Goal: Book appointment/travel/reservation

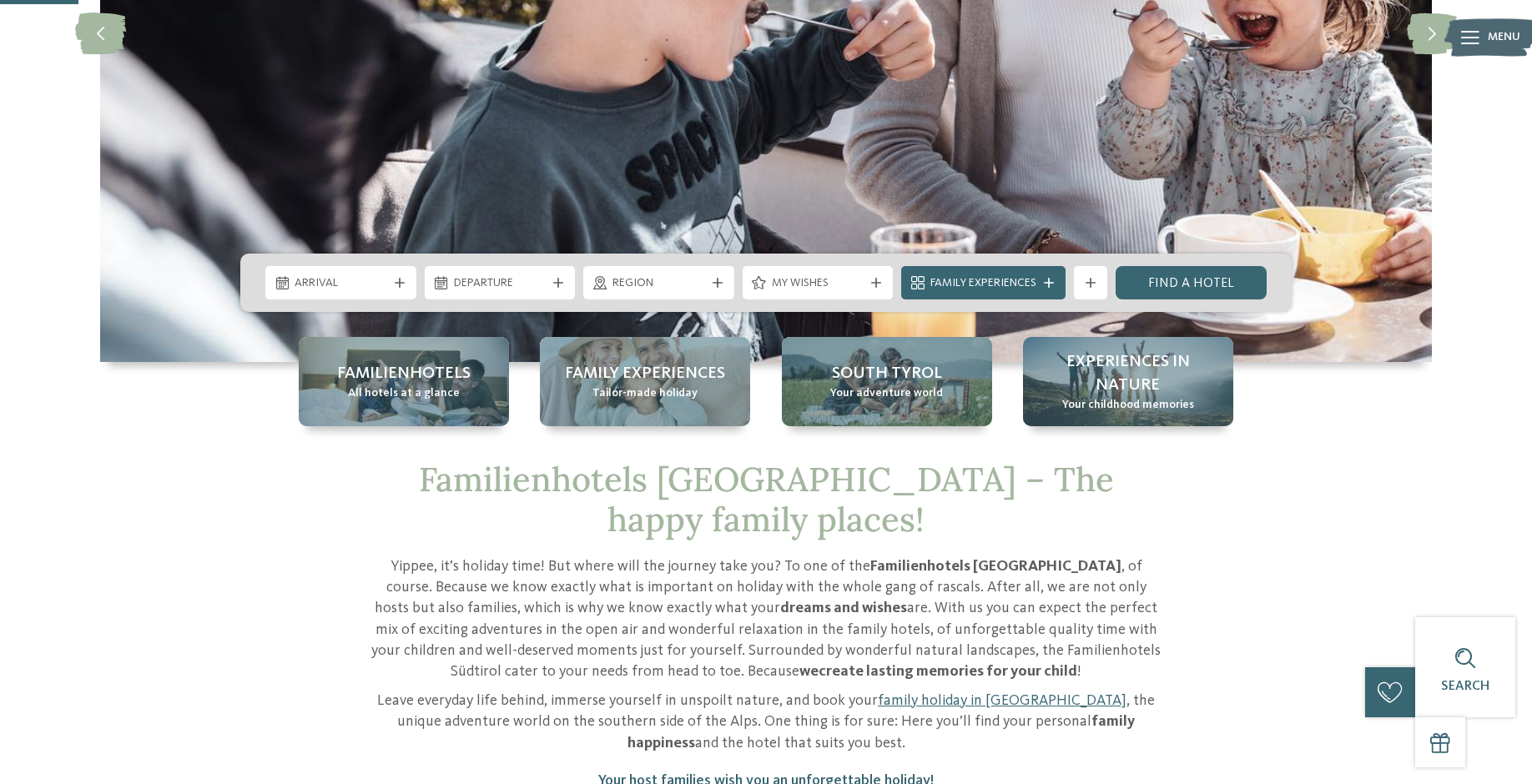
scroll to position [397, 0]
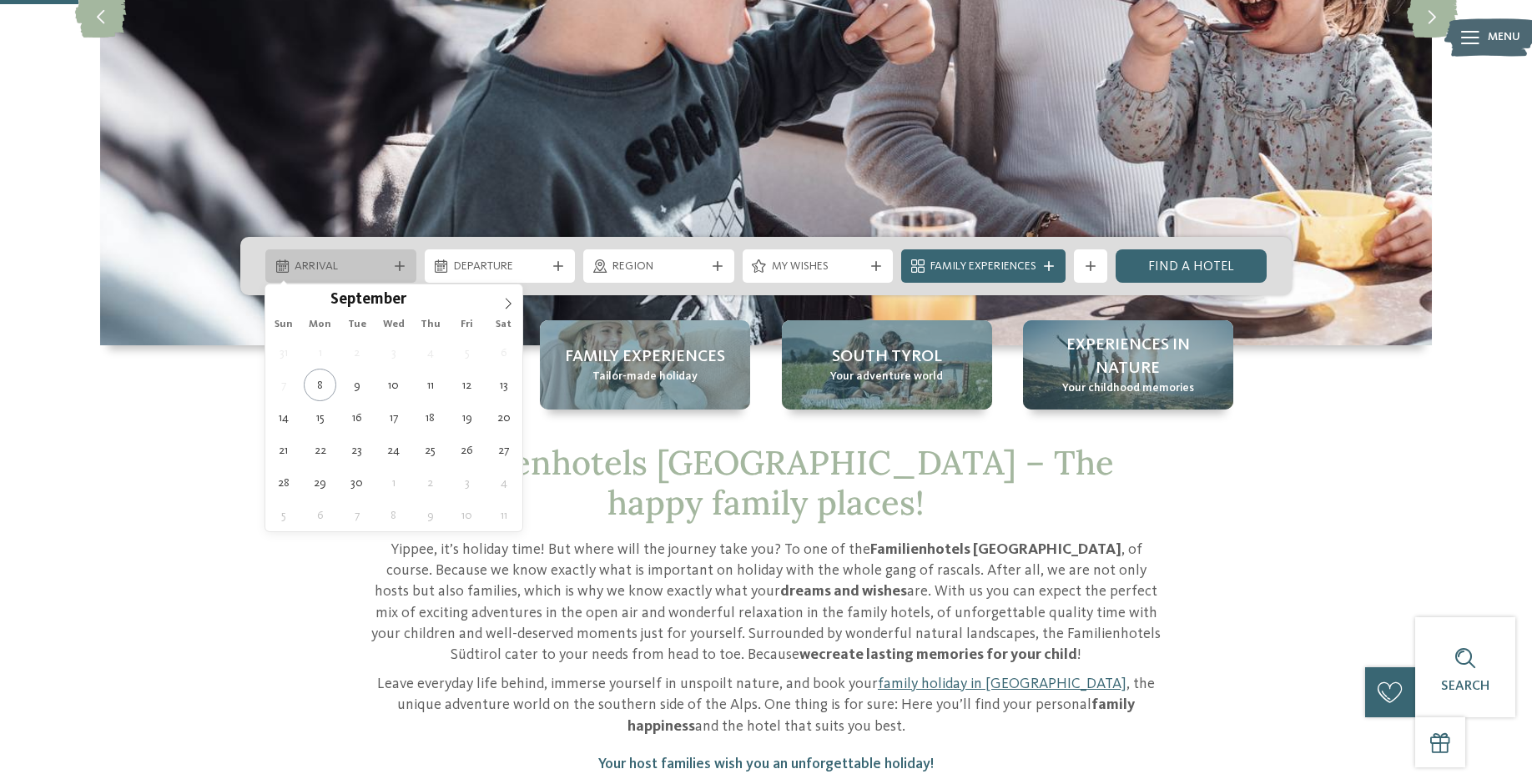
click at [404, 270] on div at bounding box center [400, 266] width 17 height 10
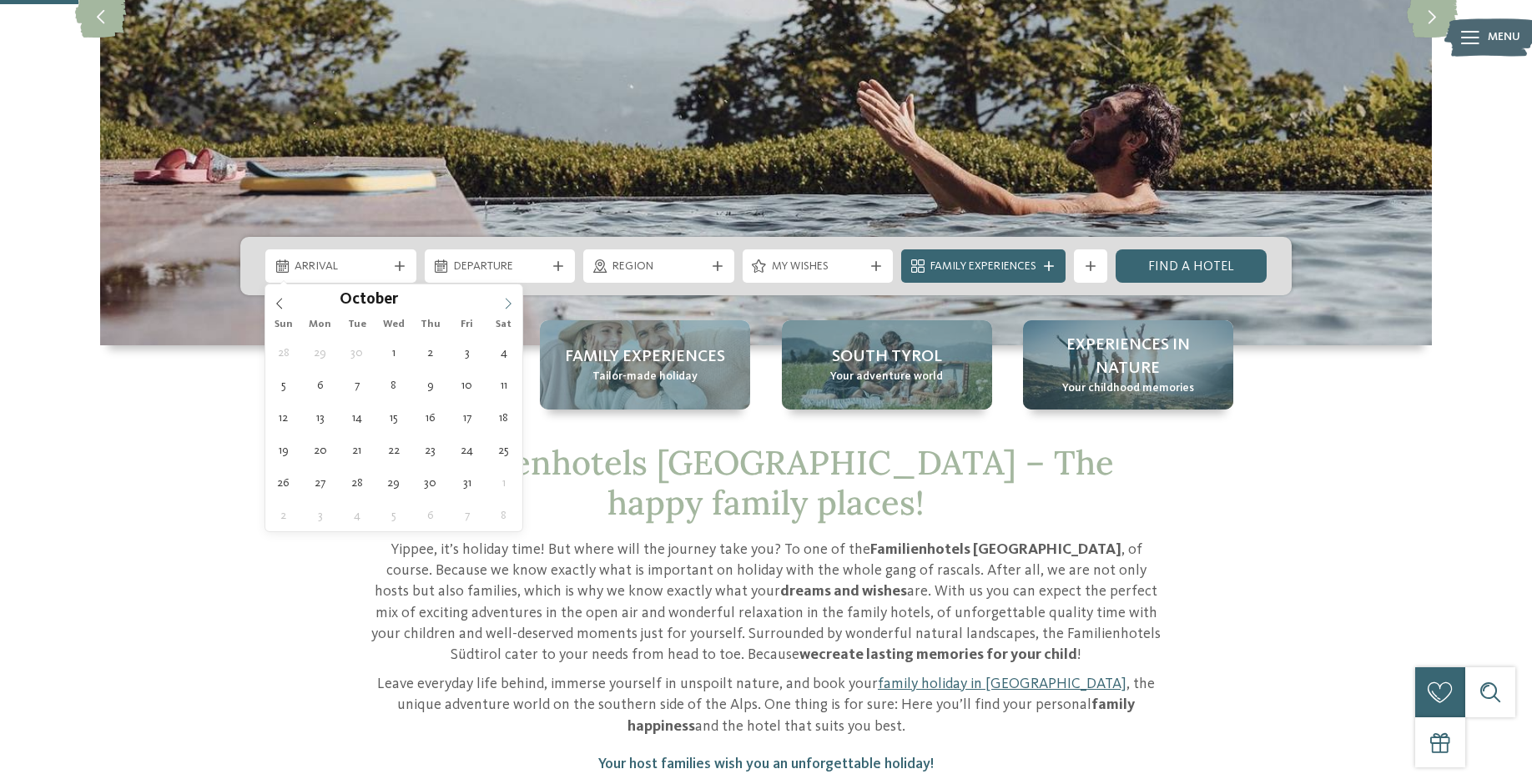
click at [514, 302] on span at bounding box center [508, 298] width 29 height 29
type input "****"
click at [514, 302] on span at bounding box center [508, 298] width 29 height 29
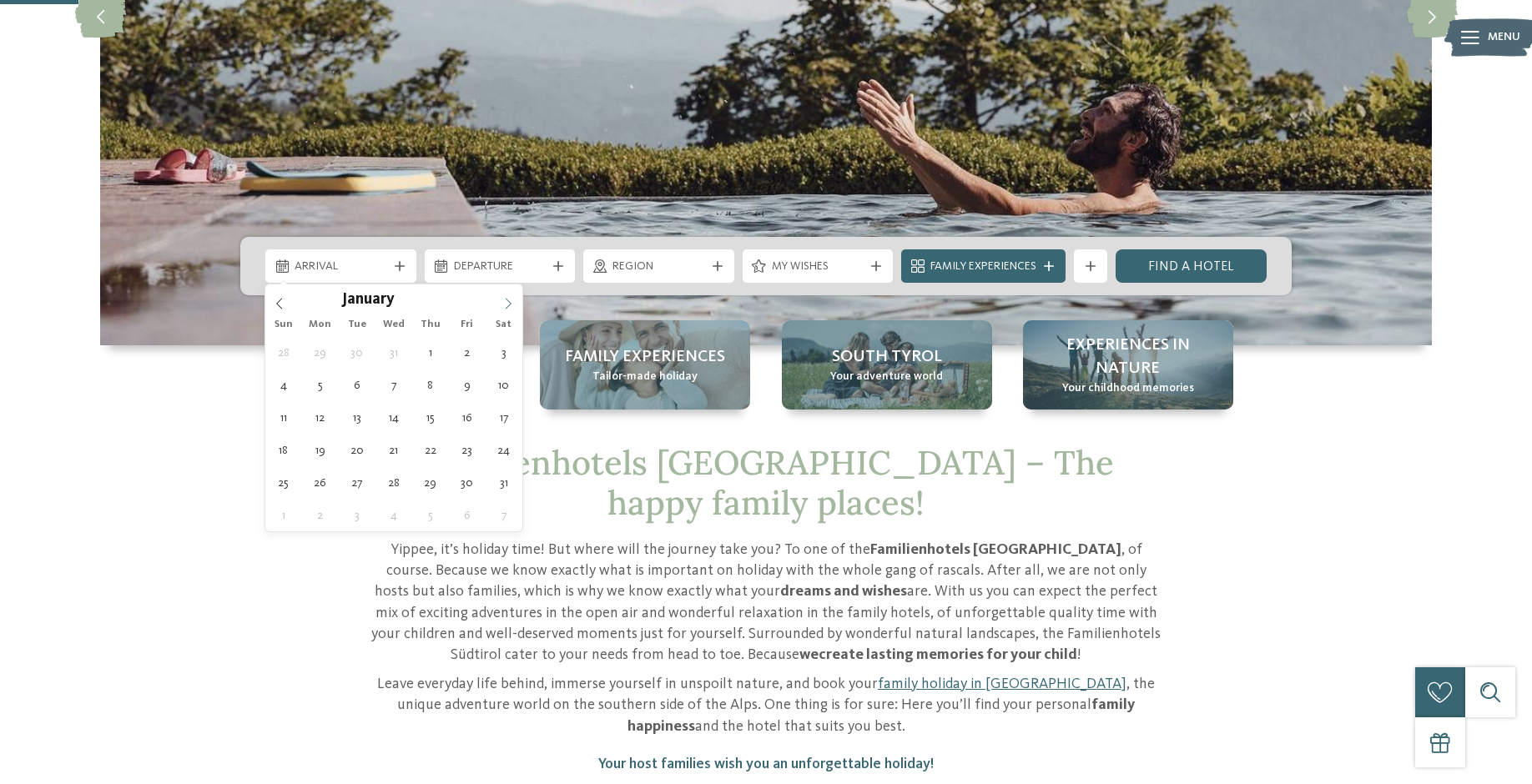
click at [514, 302] on span at bounding box center [508, 298] width 29 height 29
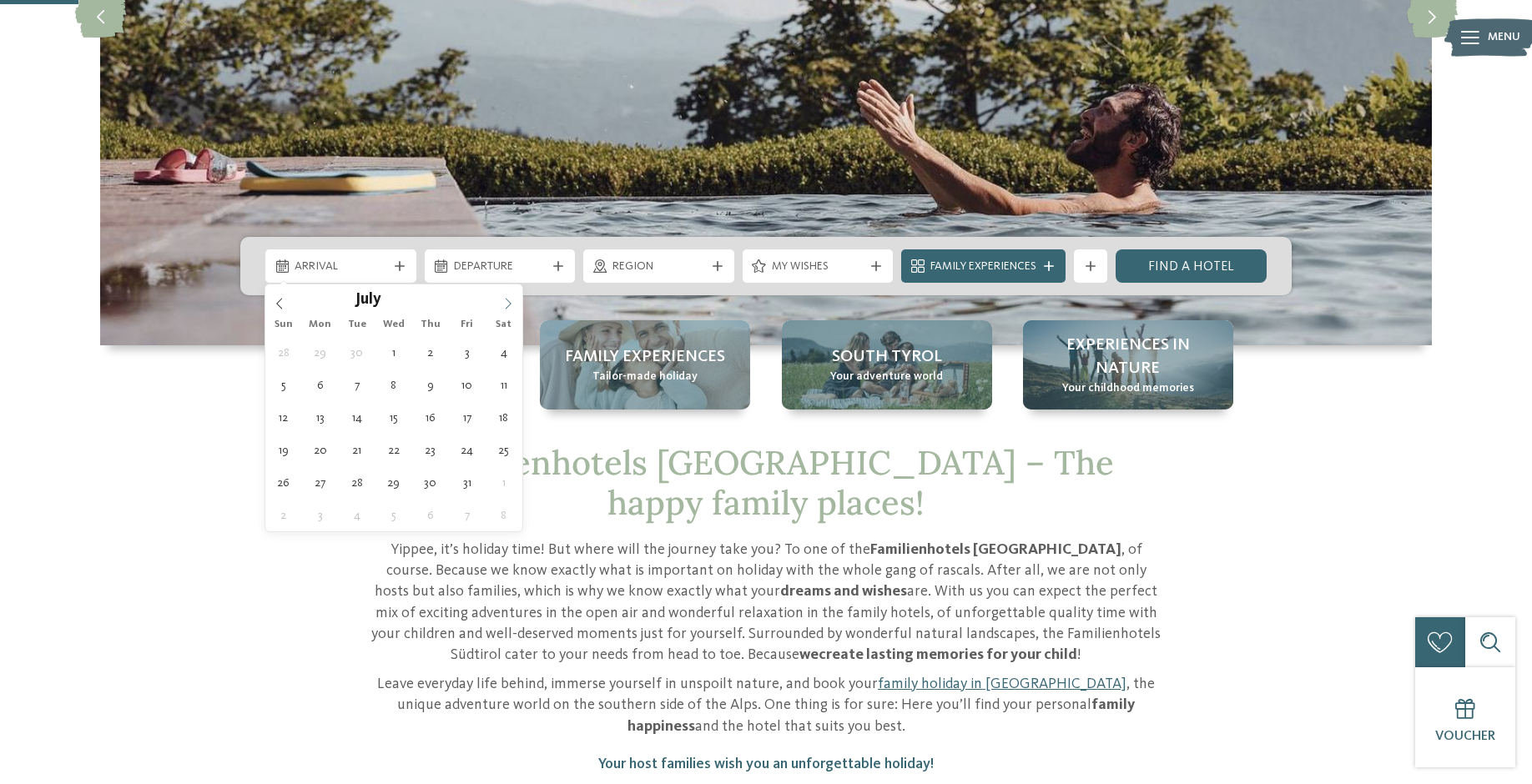
click at [514, 302] on span at bounding box center [508, 298] width 29 height 29
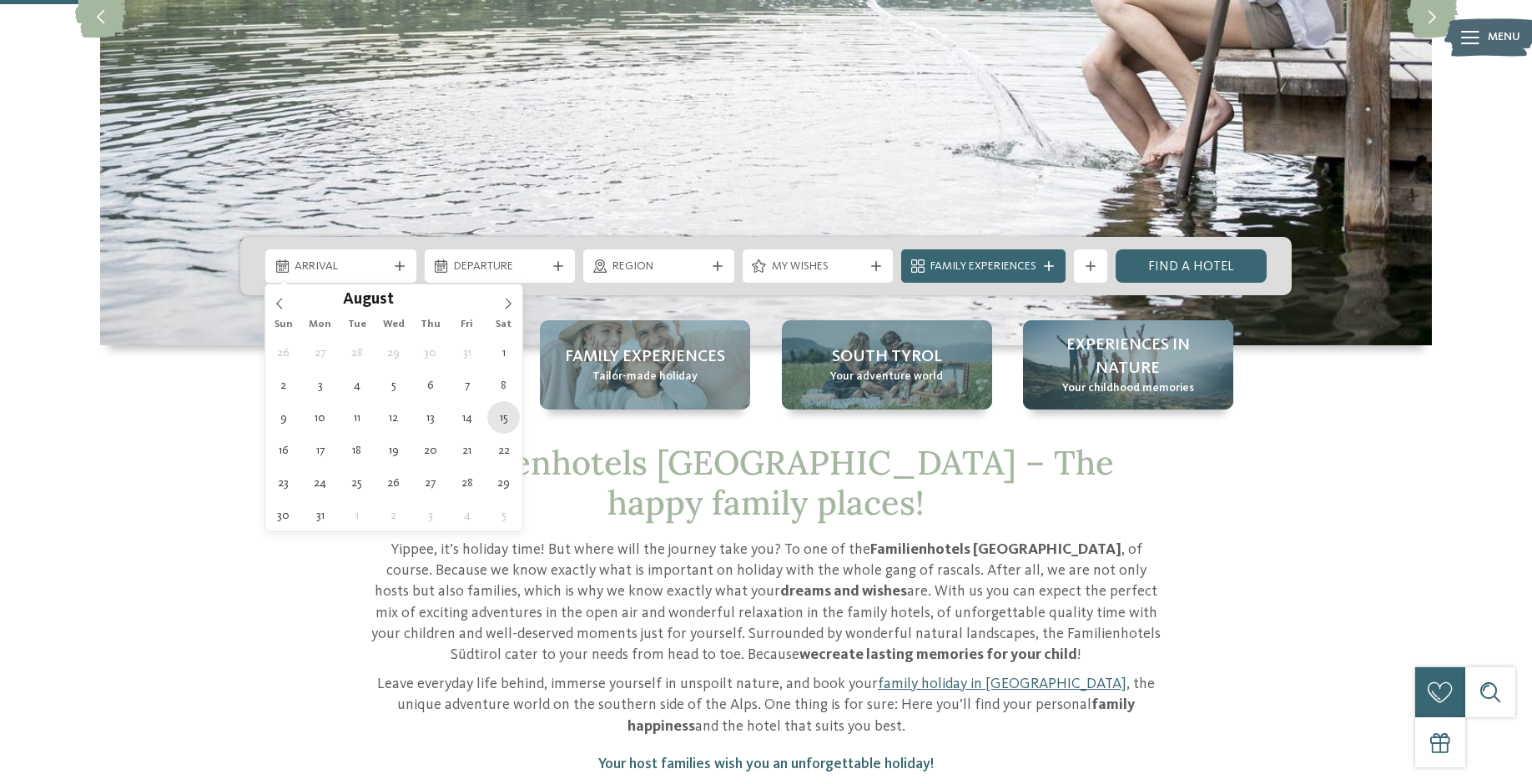
type div "[DATE]"
type input "****"
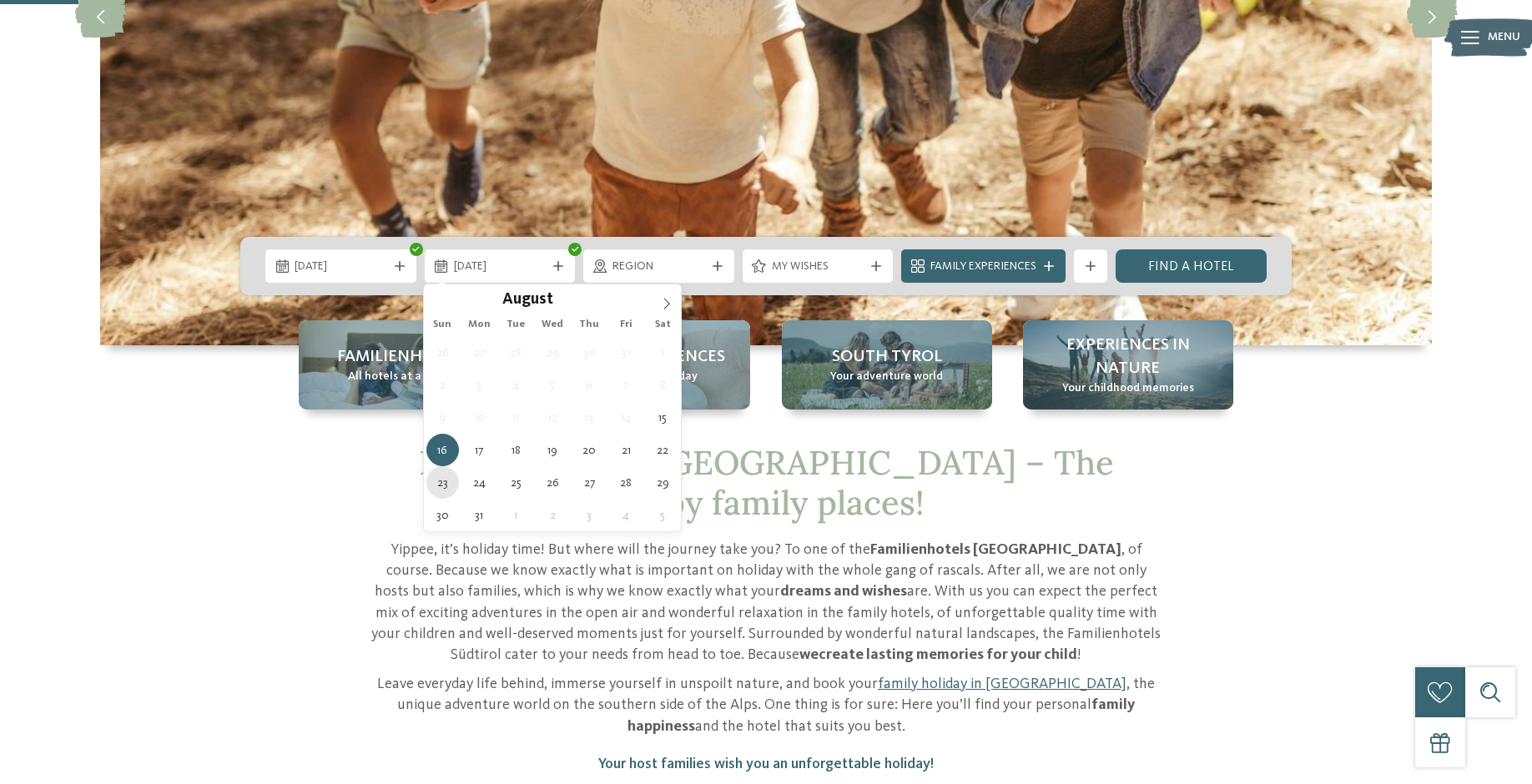
type div "[DATE]"
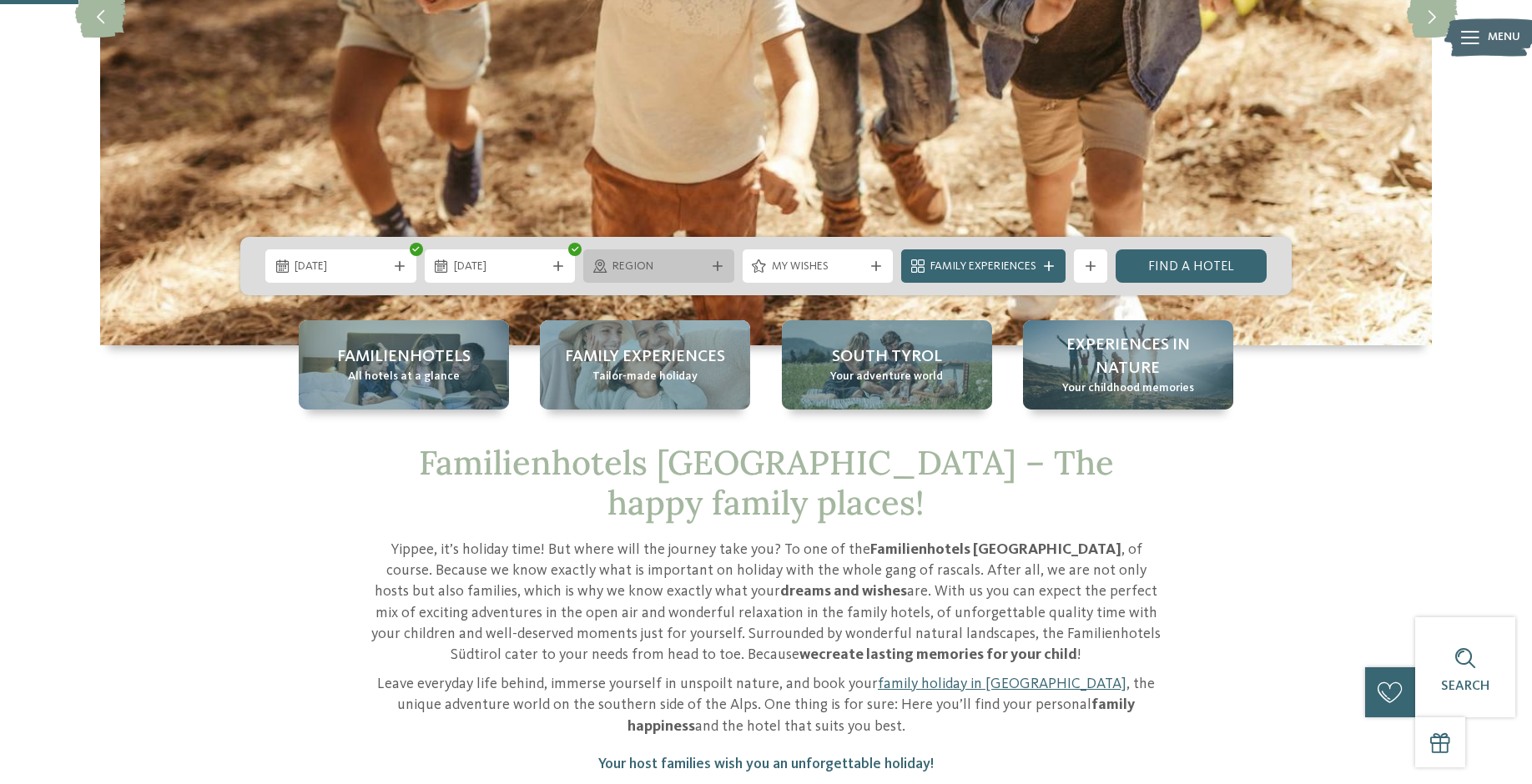
click at [720, 266] on icon at bounding box center [718, 266] width 10 height 10
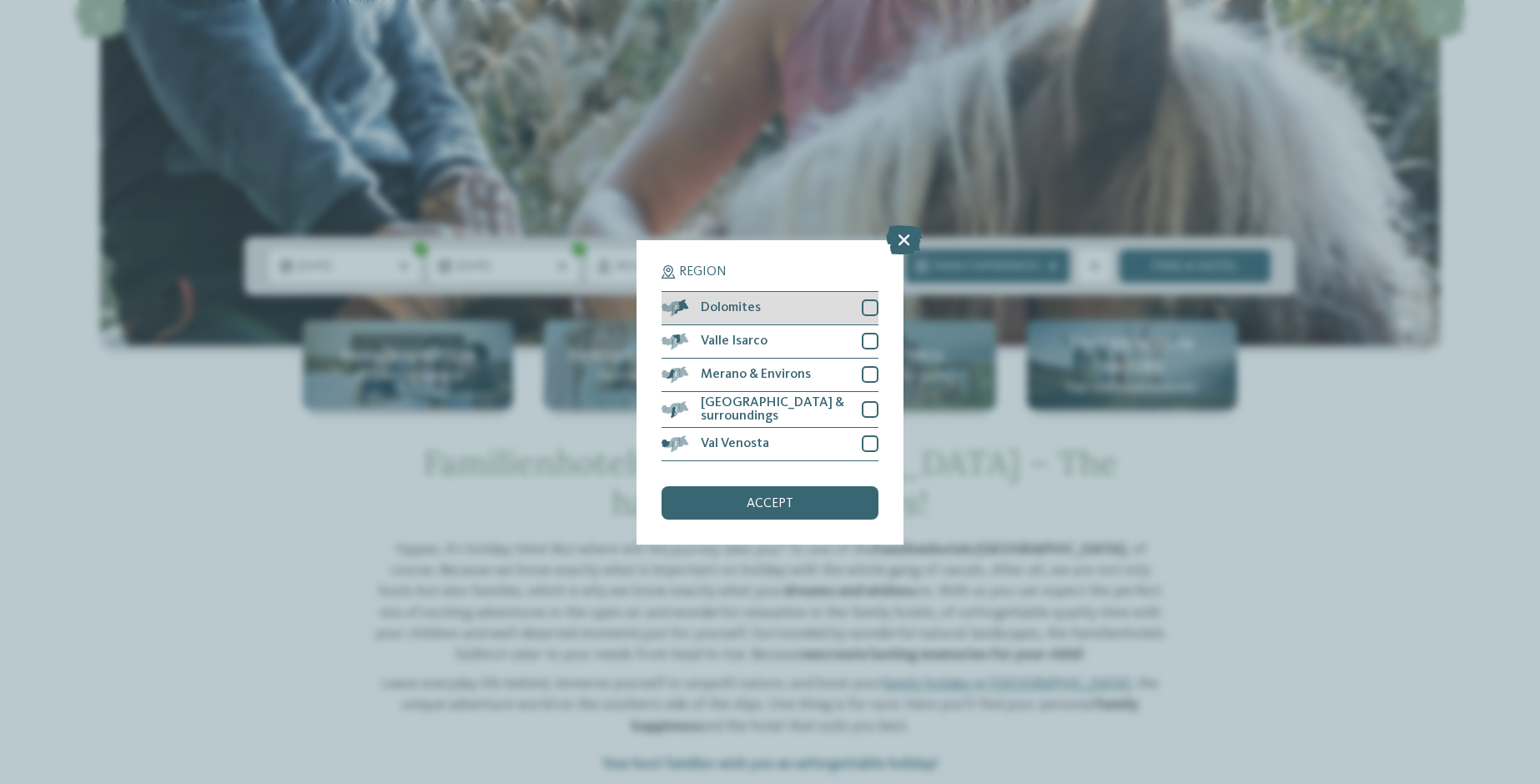
click at [870, 311] on div at bounding box center [871, 308] width 17 height 17
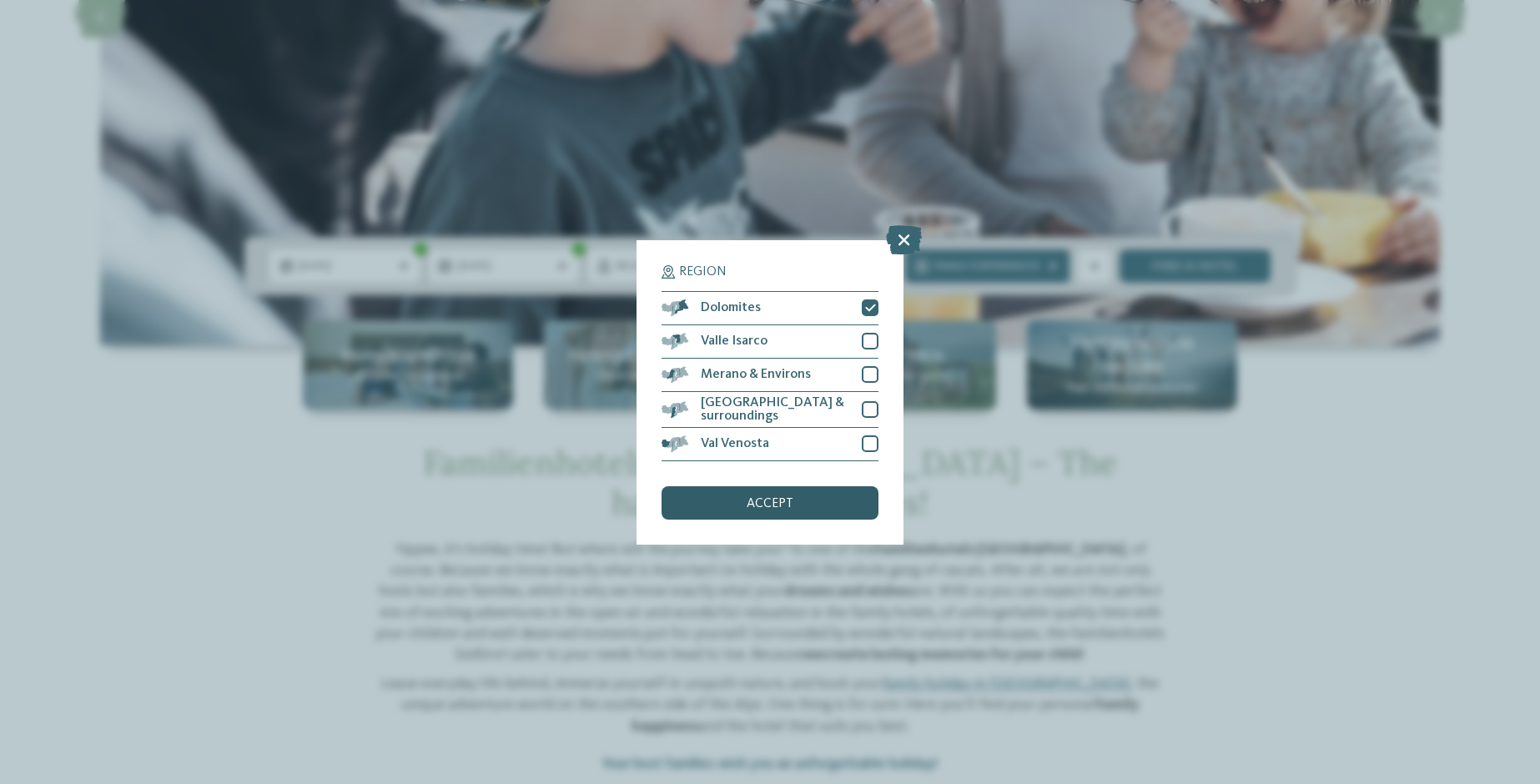
click at [775, 500] on span "accept" at bounding box center [770, 504] width 47 height 13
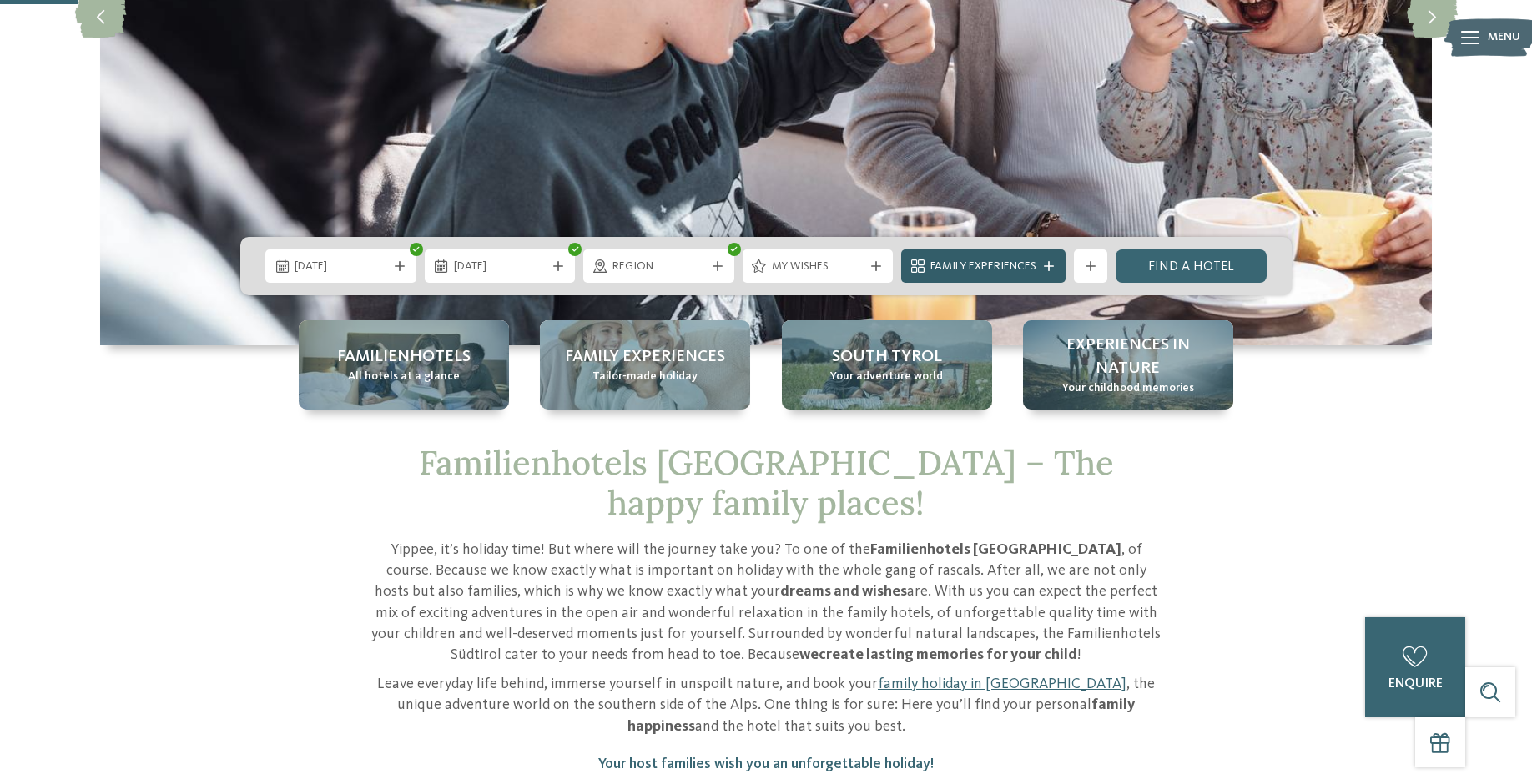
click at [1053, 263] on icon at bounding box center [1048, 266] width 10 height 10
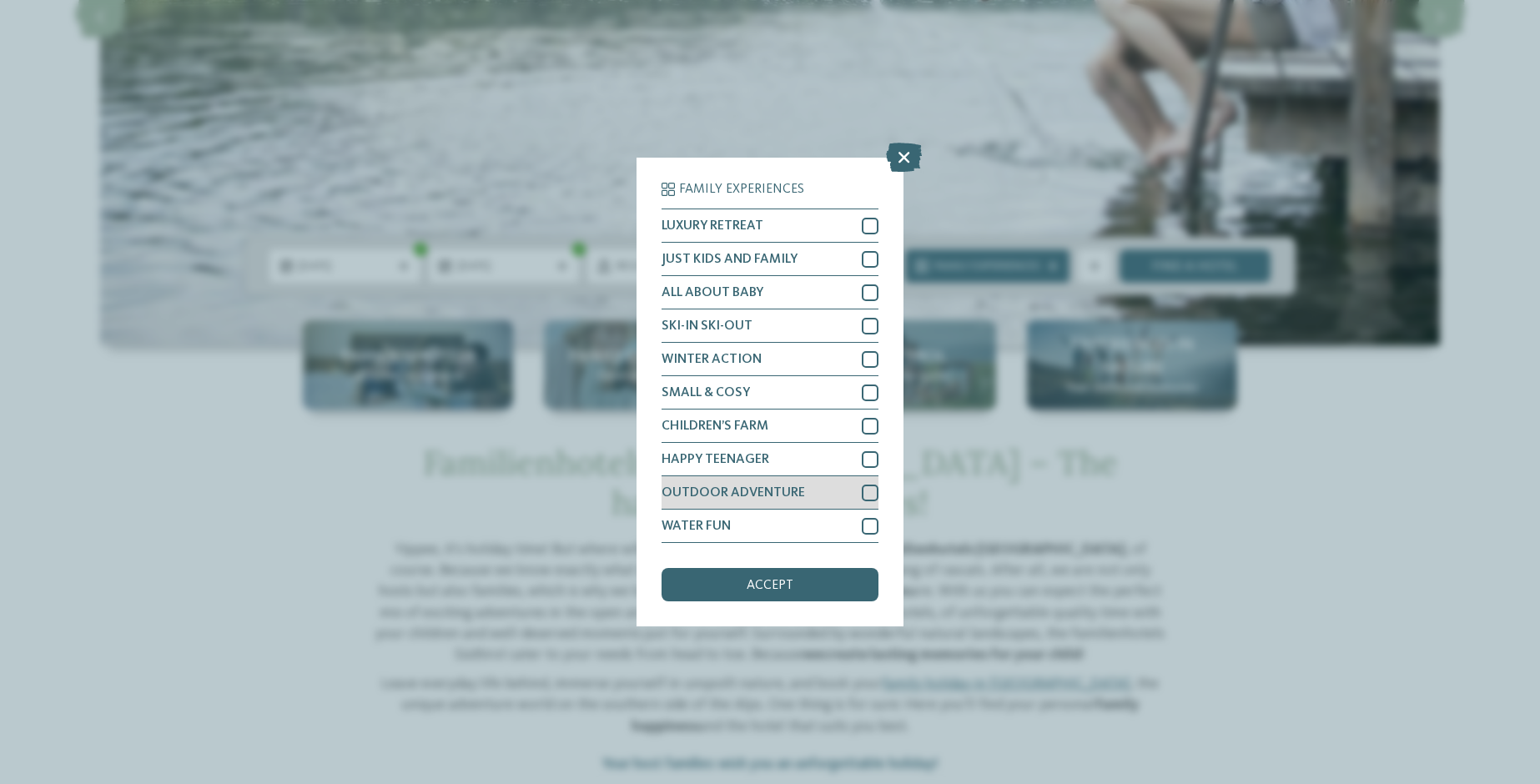
click at [872, 494] on div at bounding box center [871, 493] width 17 height 17
click at [868, 463] on div at bounding box center [871, 460] width 17 height 17
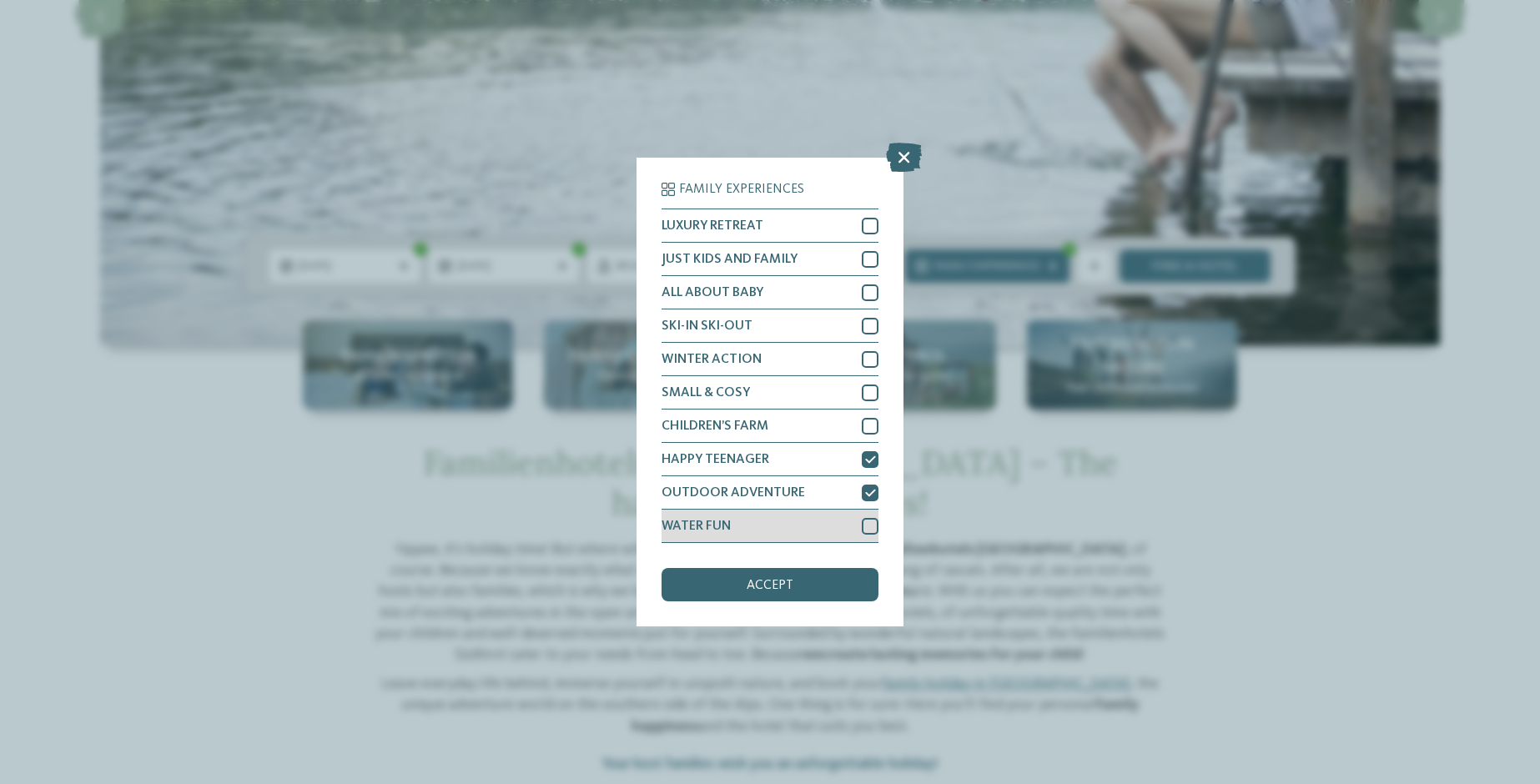
click at [872, 528] on div at bounding box center [871, 526] width 17 height 17
click at [785, 581] on span "accept" at bounding box center [770, 585] width 47 height 13
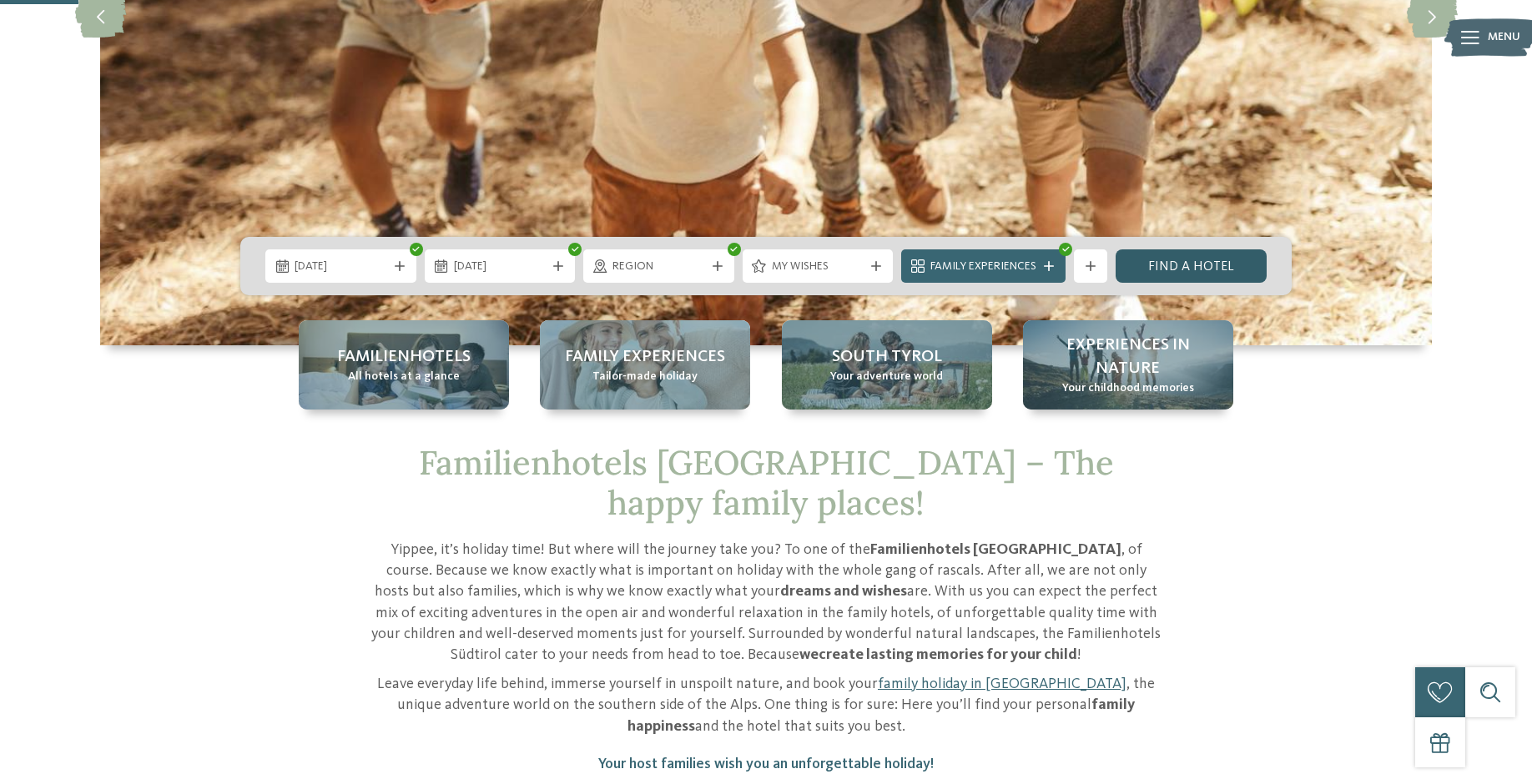
click at [1189, 258] on link "Find a hotel" at bounding box center [1191, 265] width 151 height 33
